Goal: Transaction & Acquisition: Purchase product/service

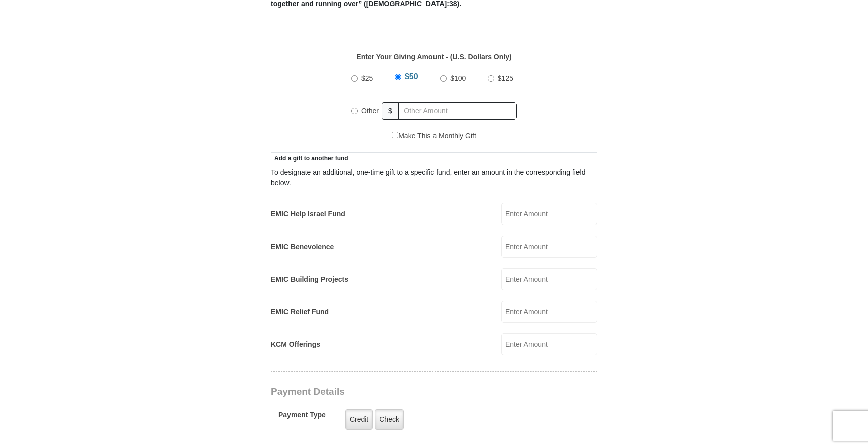
scroll to position [448, 0]
click at [356, 110] on input "Other" at bounding box center [354, 113] width 7 height 7
radio input "true"
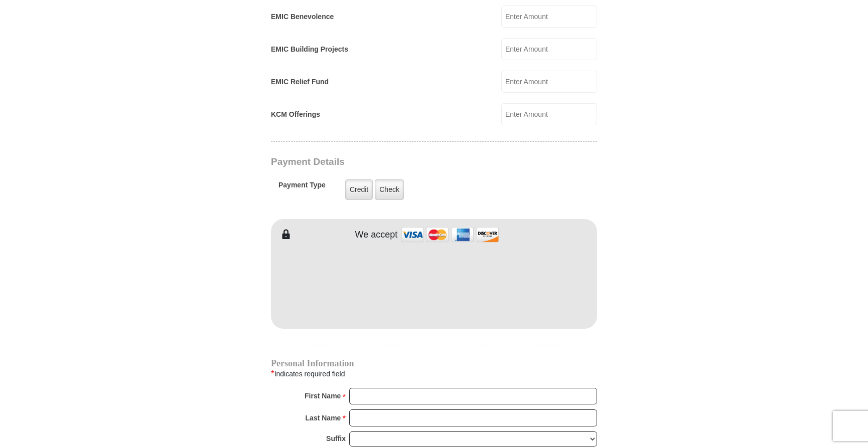
scroll to position [685, 0]
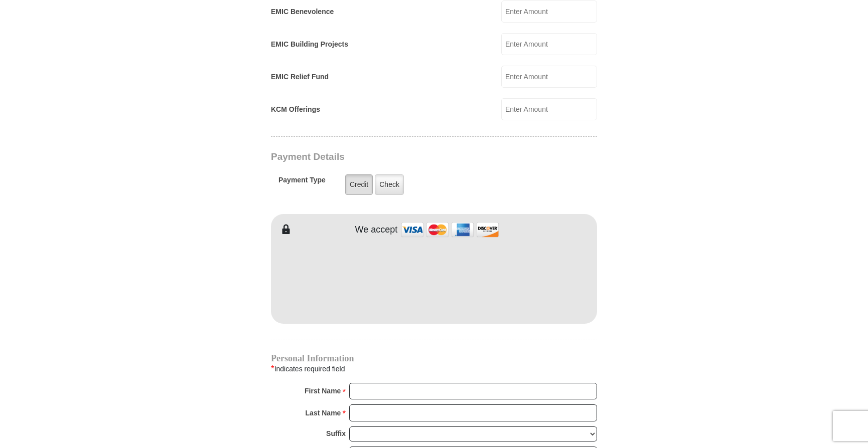
type input "5"
click at [362, 175] on label "Credit" at bounding box center [359, 185] width 28 height 21
click at [0, 0] on input "Credit" at bounding box center [0, 0] width 0 height 0
click at [248, 261] on form "[GEOGRAPHIC_DATA][DEMOGRAPHIC_DATA] Online Giving Because of gifts like yours, …" at bounding box center [434, 88] width 572 height 1467
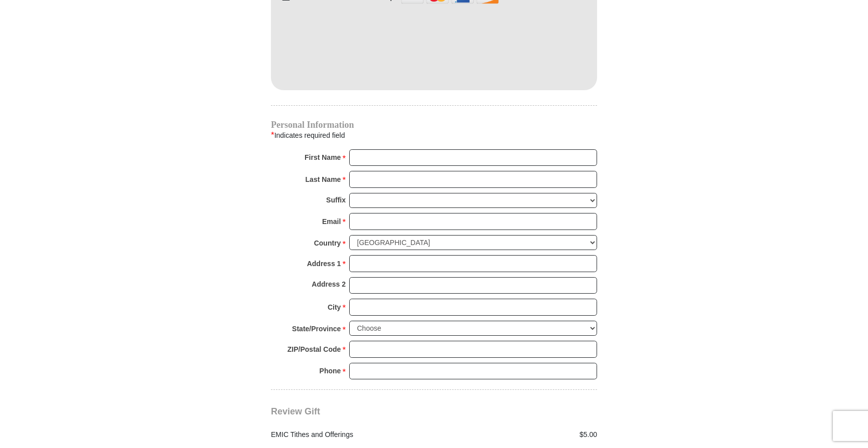
scroll to position [923, 0]
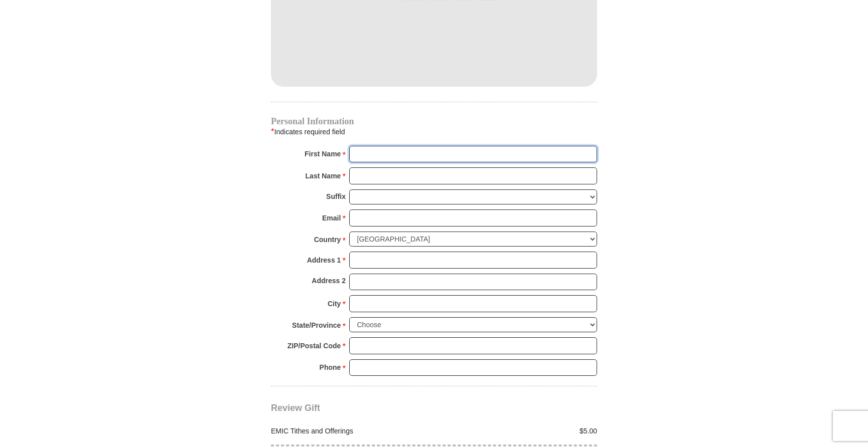
click at [376, 146] on input "First Name *" at bounding box center [473, 154] width 248 height 17
type input "[PERSON_NAME]"
click at [364, 167] on input "Last Name *" at bounding box center [473, 175] width 248 height 17
type input "dow"
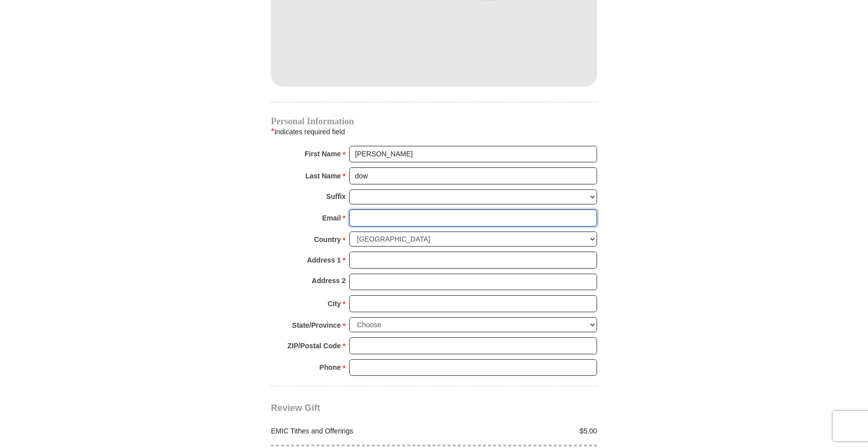
click at [384, 210] on input "Email *" at bounding box center [473, 218] width 248 height 17
type input "[EMAIL_ADDRESS][DOMAIN_NAME]"
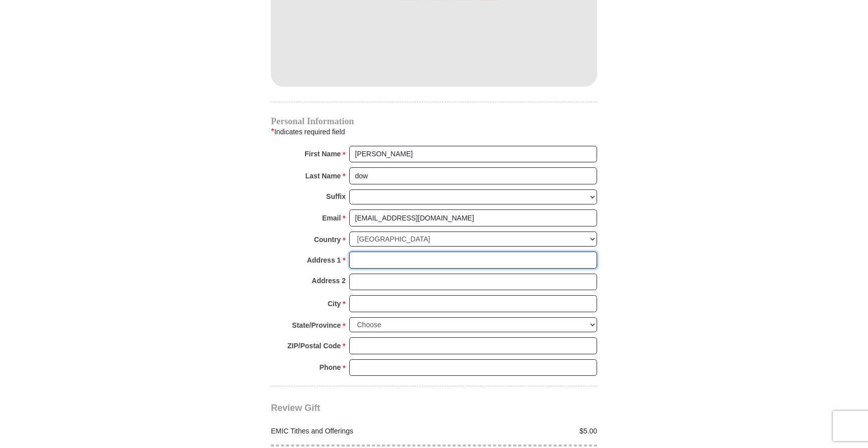
click at [403, 252] on input "Address 1 *" at bounding box center [473, 260] width 248 height 17
type input "[STREET_ADDRESS]"
click at [412, 295] on input "City *" at bounding box center [473, 303] width 248 height 17
type input "[GEOGRAPHIC_DATA]"
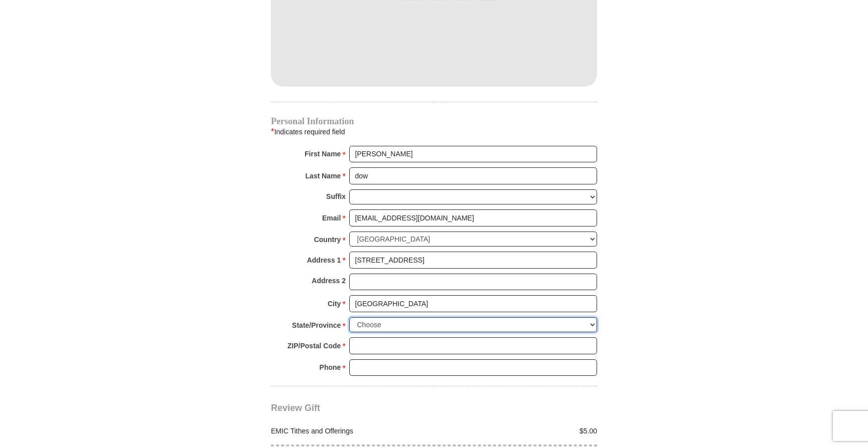
click at [593, 317] on select "Choose [US_STATE] [US_STATE] [US_STATE] [US_STATE] [US_STATE] Armed Forces Amer…" at bounding box center [473, 325] width 248 height 16
select select "[GEOGRAPHIC_DATA]"
click at [349, 317] on select "Choose [US_STATE] [US_STATE] [US_STATE] [US_STATE] [US_STATE] Armed Forces Amer…" at bounding box center [473, 325] width 248 height 16
click at [448, 337] on input "ZIP/Postal Code *" at bounding box center [473, 345] width 248 height 17
type input "76132"
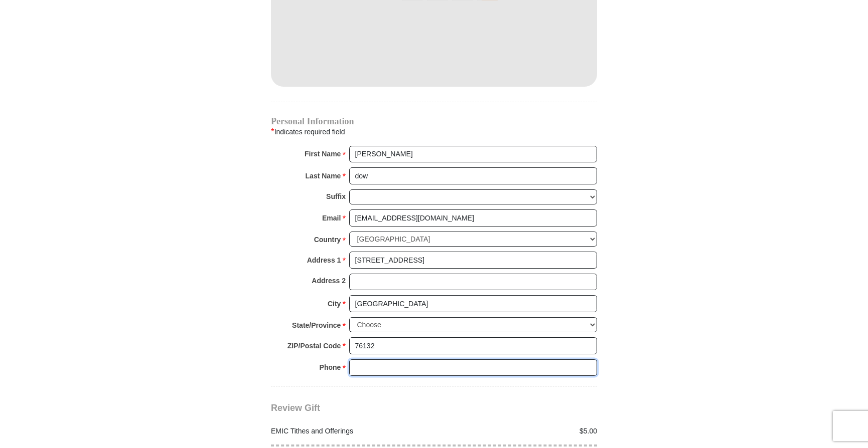
click at [409, 360] on input "Phone * *" at bounding box center [473, 368] width 248 height 17
type input "8172294961"
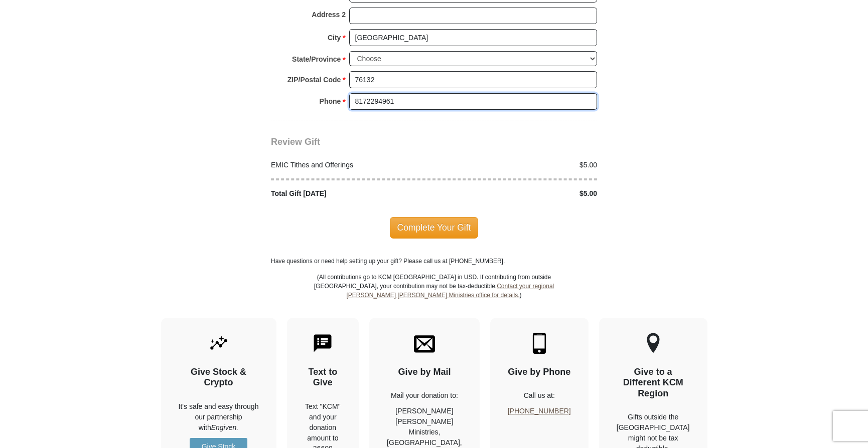
scroll to position [1195, 0]
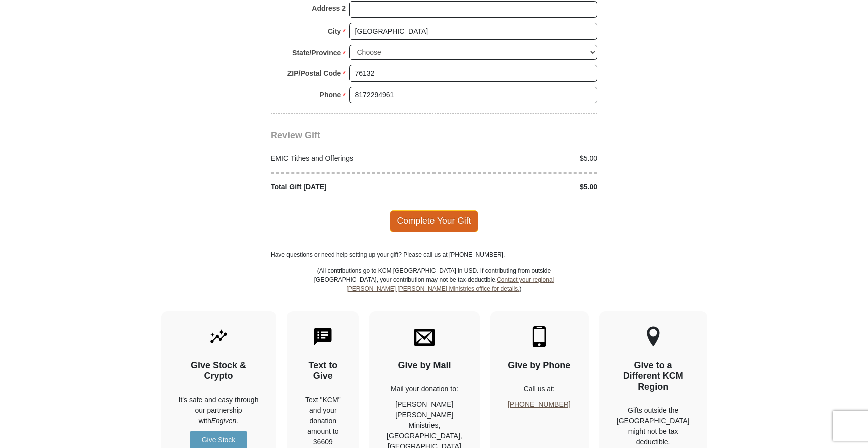
click at [422, 211] on span "Complete Your Gift" at bounding box center [434, 221] width 89 height 21
